Goal: Information Seeking & Learning: Learn about a topic

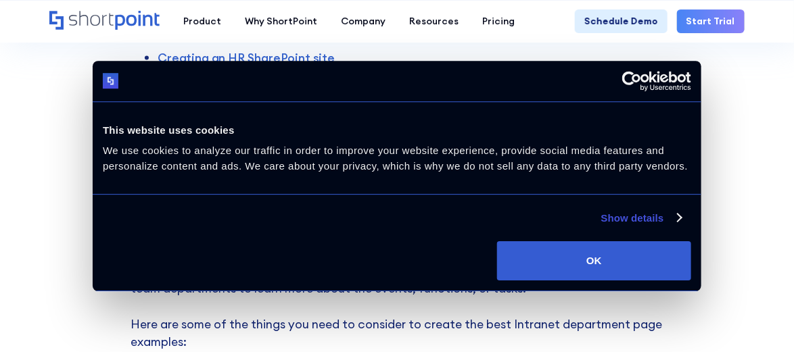
scroll to position [676, 0]
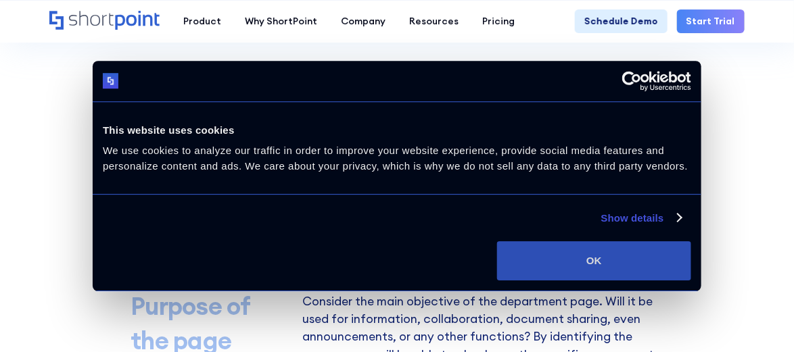
click at [627, 267] on button "OK" at bounding box center [594, 260] width 194 height 39
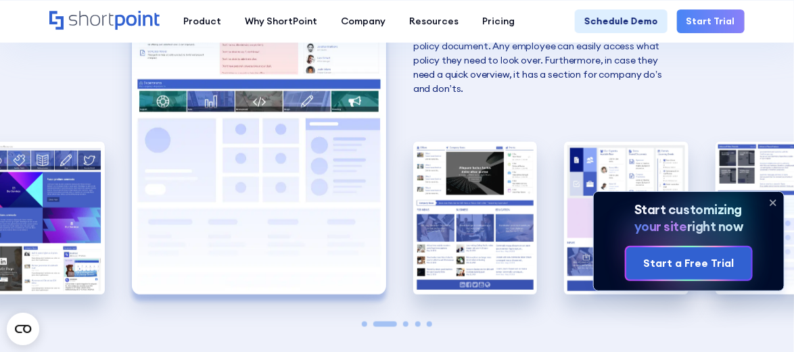
scroll to position [2231, 0]
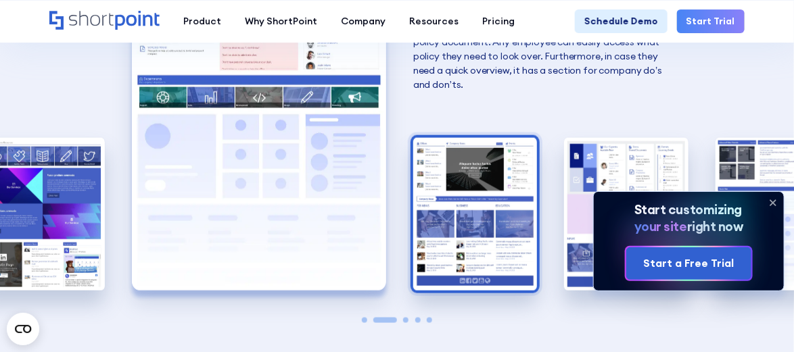
click at [492, 211] on img "3 / 5" at bounding box center [475, 214] width 124 height 152
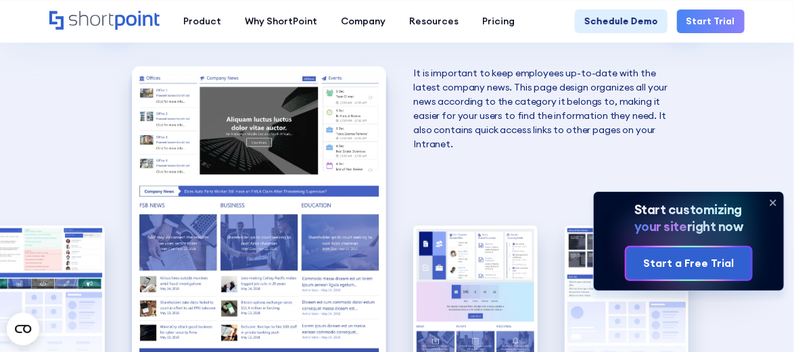
scroll to position [2164, 0]
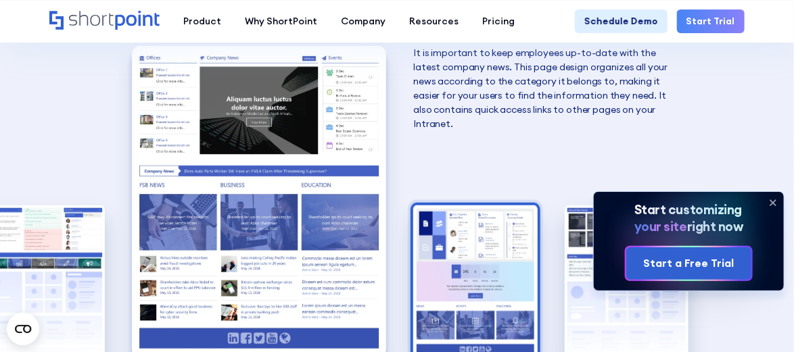
click at [475, 235] on img "4 / 5" at bounding box center [475, 282] width 124 height 152
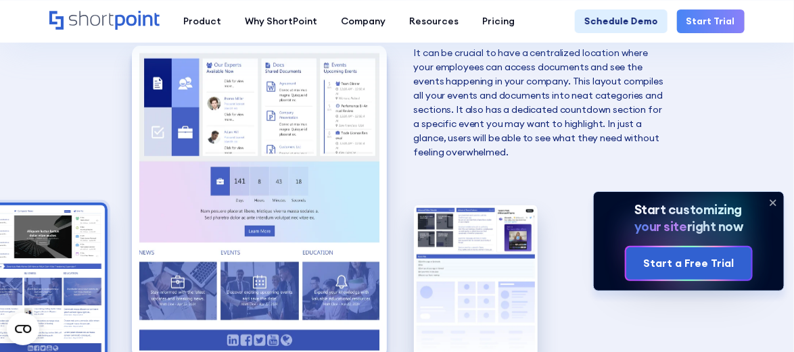
click at [81, 272] on img "3 / 5" at bounding box center [43, 282] width 124 height 152
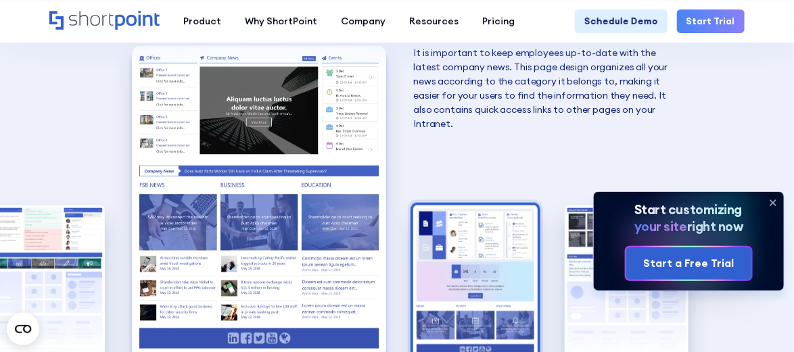
click at [438, 274] on img "4 / 5" at bounding box center [475, 282] width 124 height 152
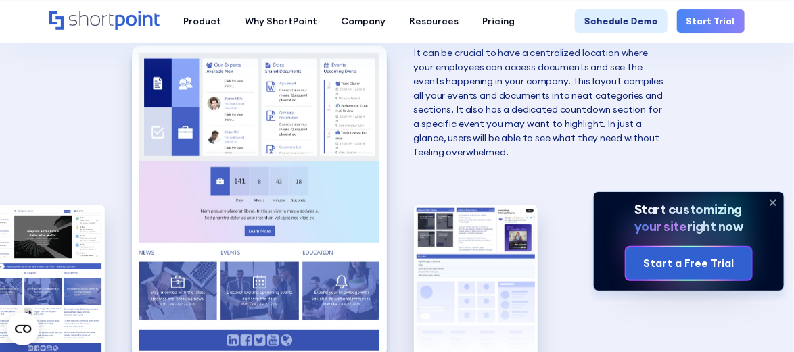
click at [438, 270] on img "5 / 5" at bounding box center [476, 282] width 124 height 152
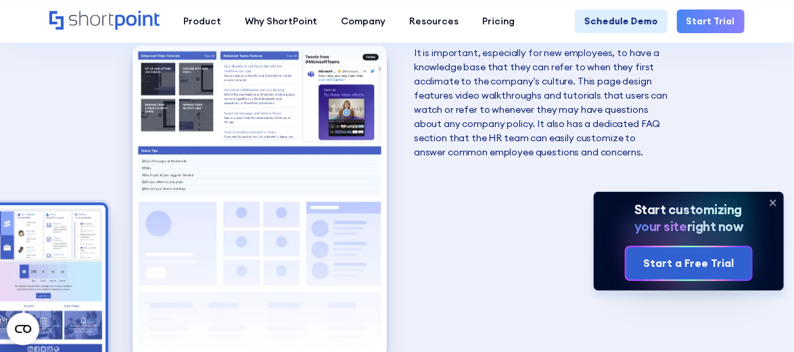
click at [88, 262] on img "4 / 5" at bounding box center [43, 282] width 124 height 152
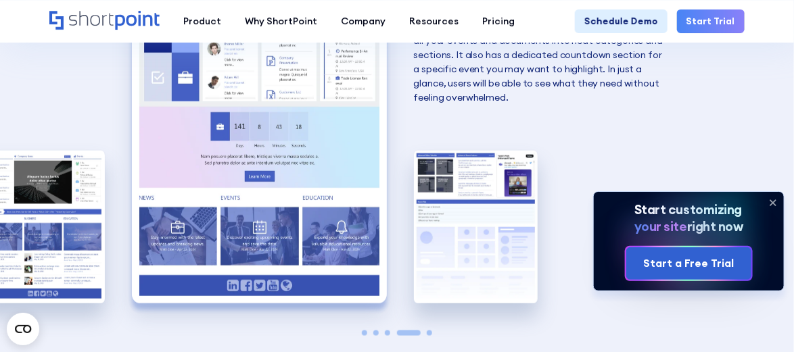
scroll to position [2299, 0]
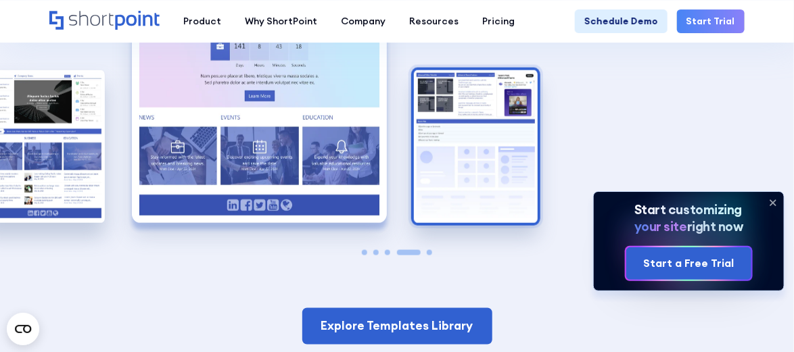
click at [493, 136] on img "5 / 5" at bounding box center [476, 146] width 124 height 152
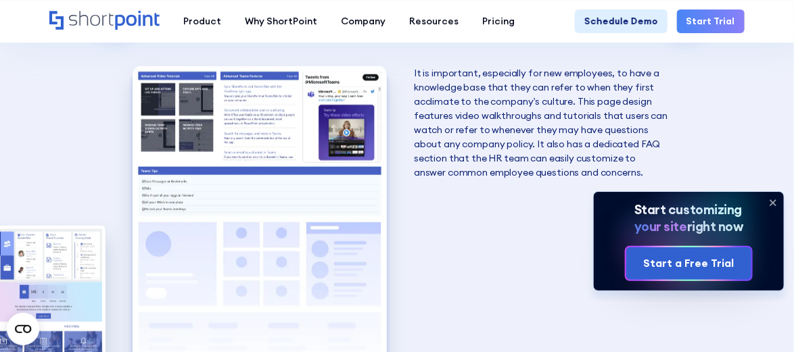
scroll to position [2164, 0]
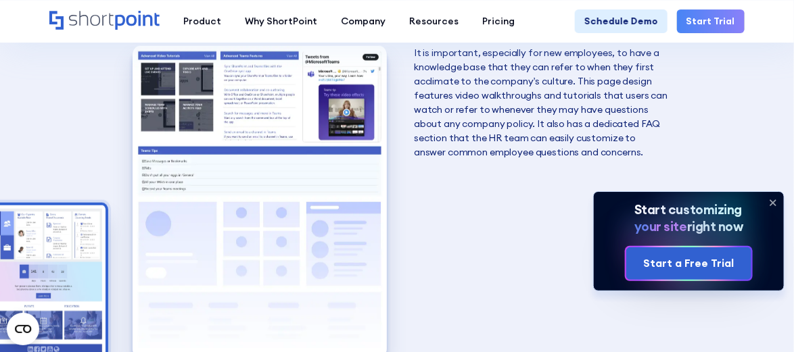
click at [29, 248] on img "4 / 5" at bounding box center [43, 282] width 124 height 152
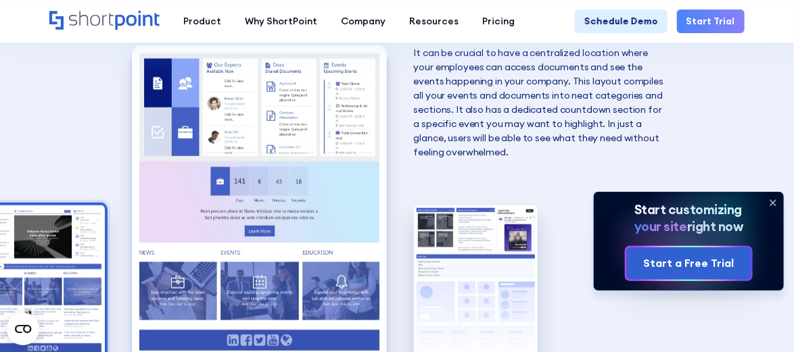
click at [29, 250] on img "3 / 5" at bounding box center [43, 282] width 124 height 152
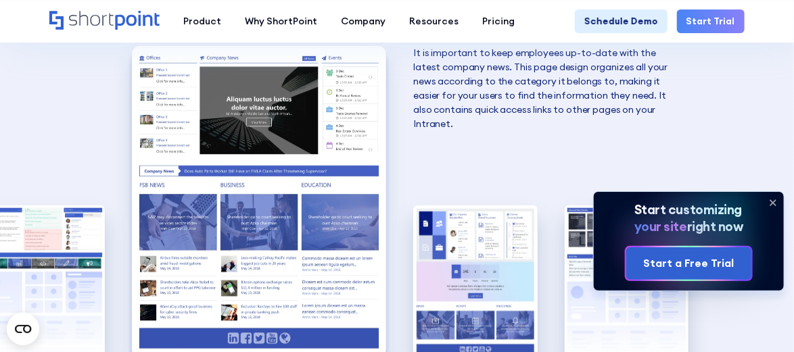
click at [29, 250] on img "2 / 5" at bounding box center [43, 282] width 124 height 152
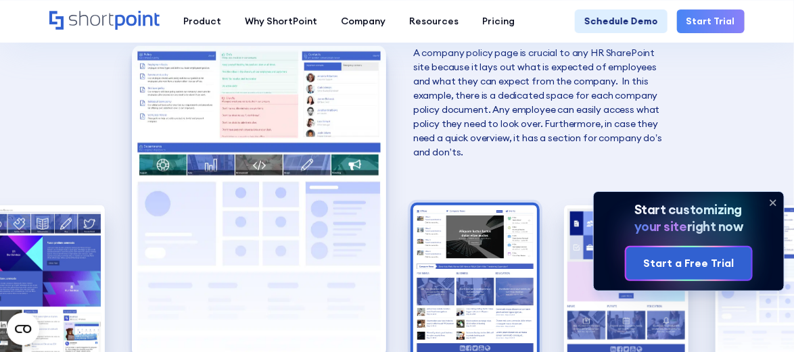
click at [29, 250] on img "1 / 5" at bounding box center [42, 282] width 124 height 152
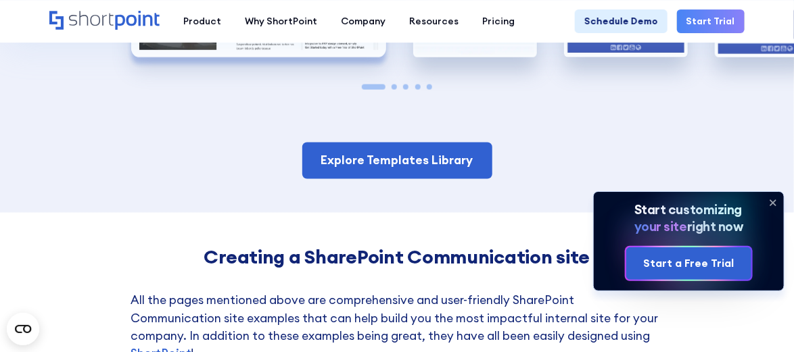
scroll to position [2502, 0]
